Goal: Find specific page/section

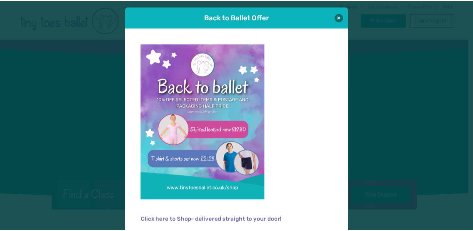
scroll to position [4, 0]
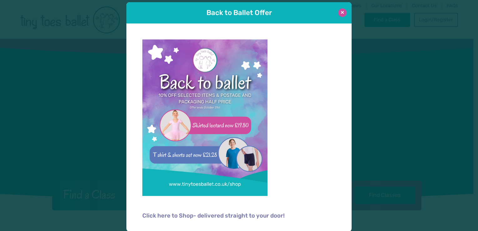
click at [339, 14] on button at bounding box center [342, 12] width 8 height 8
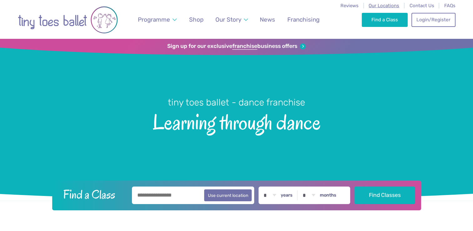
click at [380, 7] on span "Our Locations" at bounding box center [383, 6] width 31 height 6
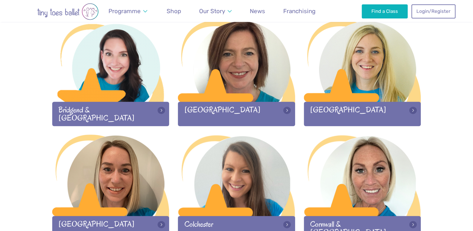
scroll to position [211, 0]
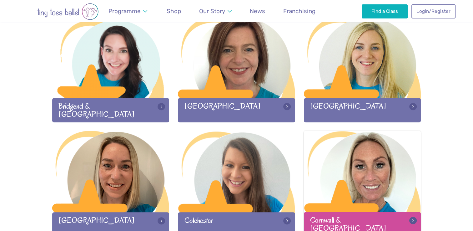
click at [376, 165] on div at bounding box center [362, 171] width 117 height 83
